Goal: Task Accomplishment & Management: Use online tool/utility

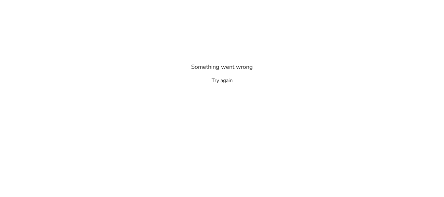
click at [224, 80] on button "Try again" at bounding box center [222, 81] width 21 height 8
click at [229, 79] on button "Try again" at bounding box center [222, 81] width 21 height 8
click at [229, 65] on p "Something went wrong" at bounding box center [222, 66] width 62 height 9
click at [230, 76] on div "Something went wrong Try again" at bounding box center [222, 73] width 107 height 22
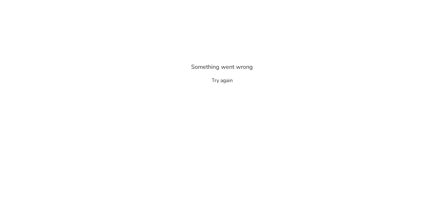
click at [229, 80] on button "Try again" at bounding box center [222, 81] width 21 height 8
